Goal: Find specific page/section: Find specific page/section

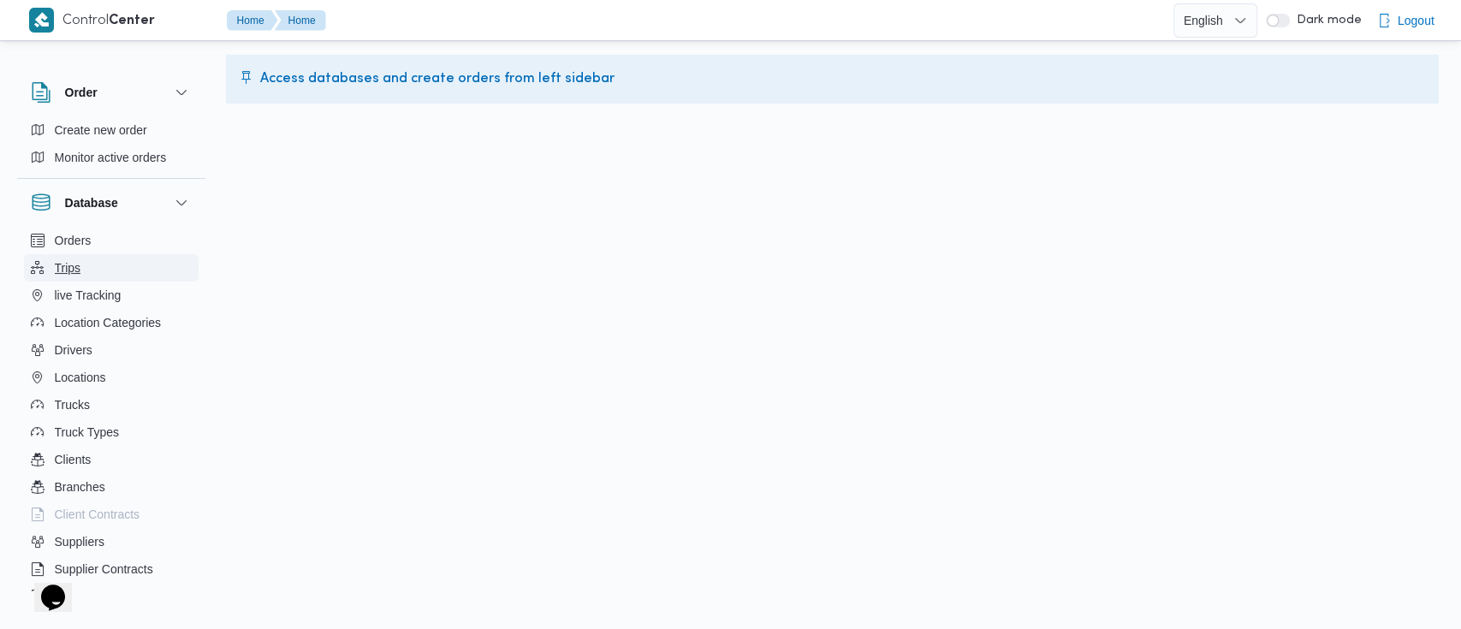
click at [94, 270] on button "Trips" at bounding box center [111, 267] width 175 height 27
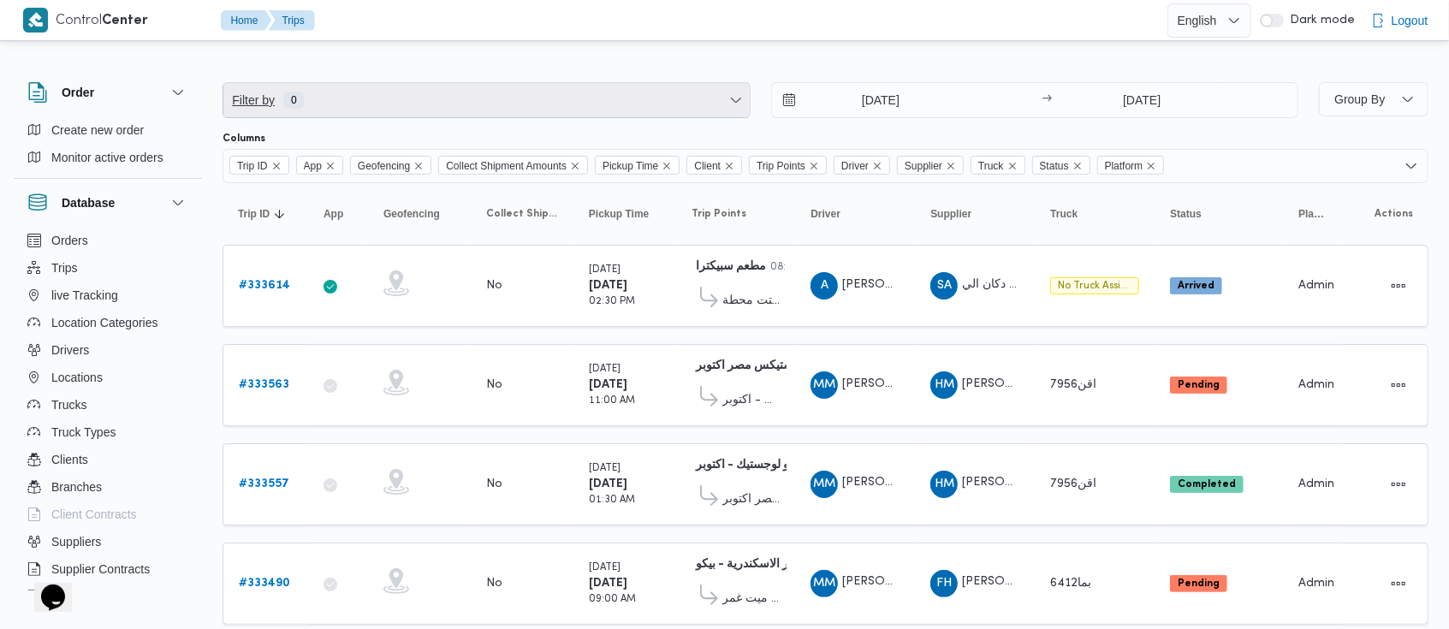
click at [717, 104] on span "Filter by 0" at bounding box center [486, 100] width 526 height 34
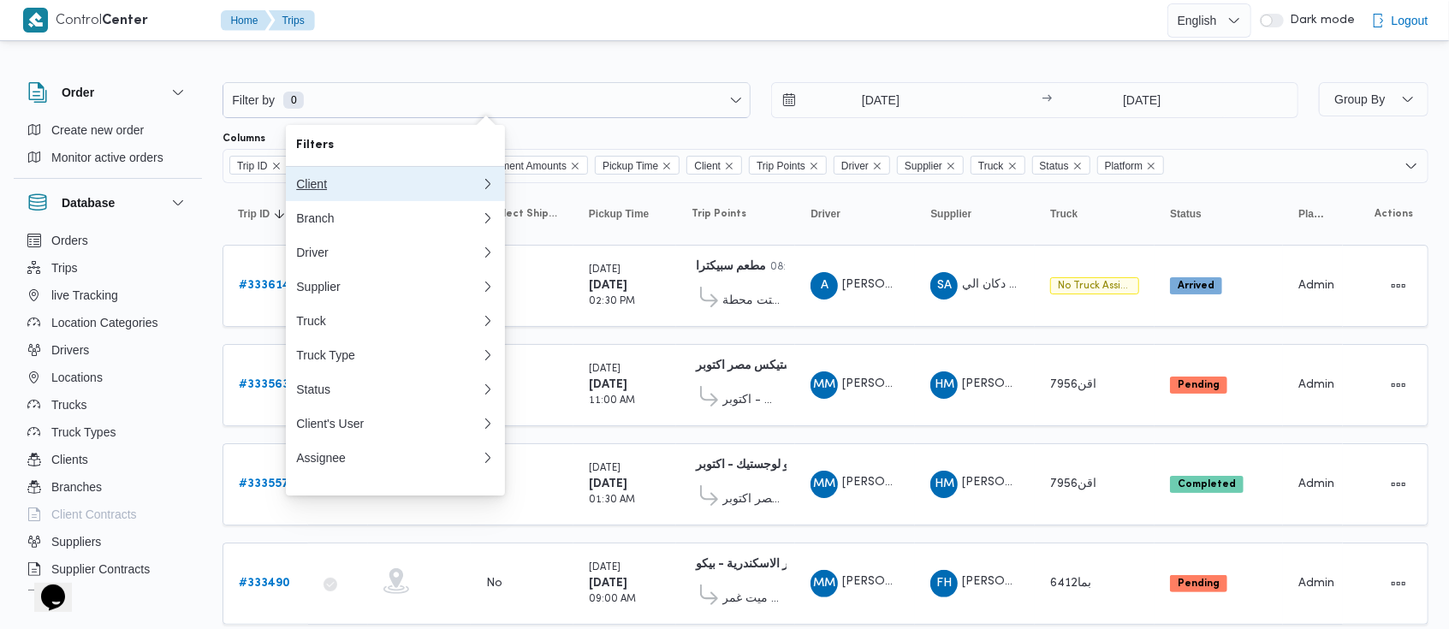
click at [438, 187] on div "Client" at bounding box center [388, 184] width 185 height 14
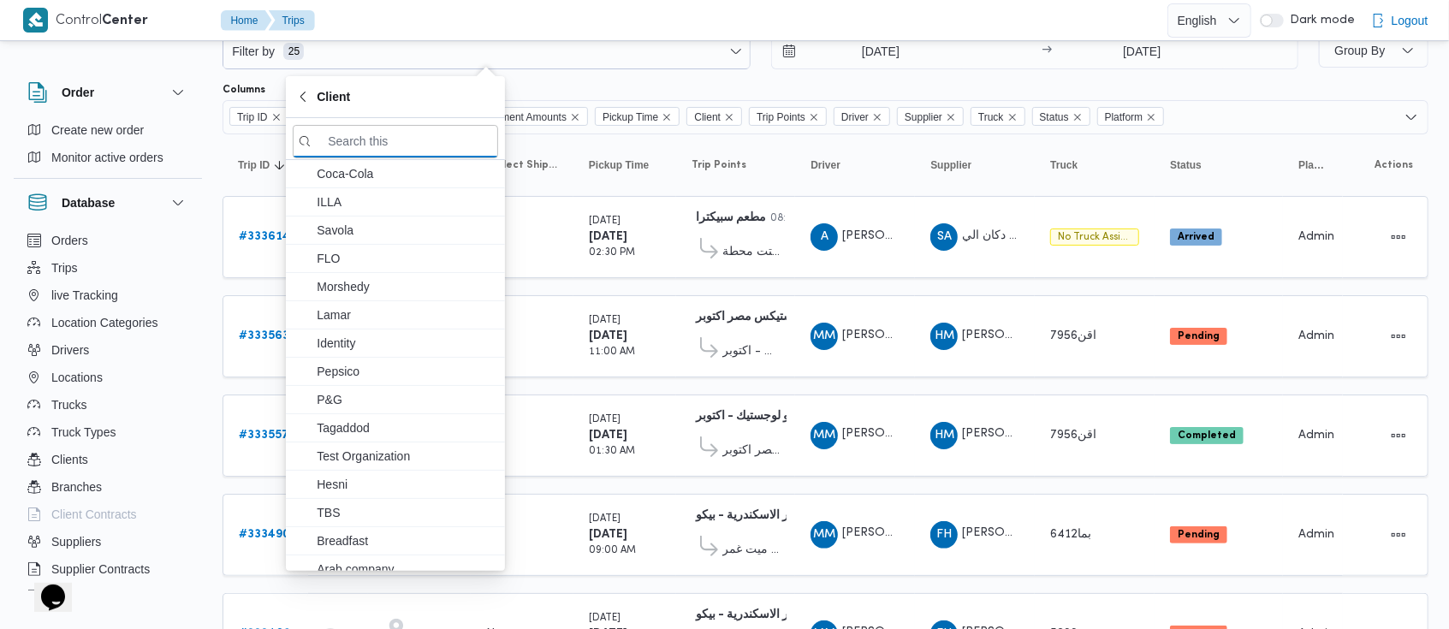
scroll to position [1, 0]
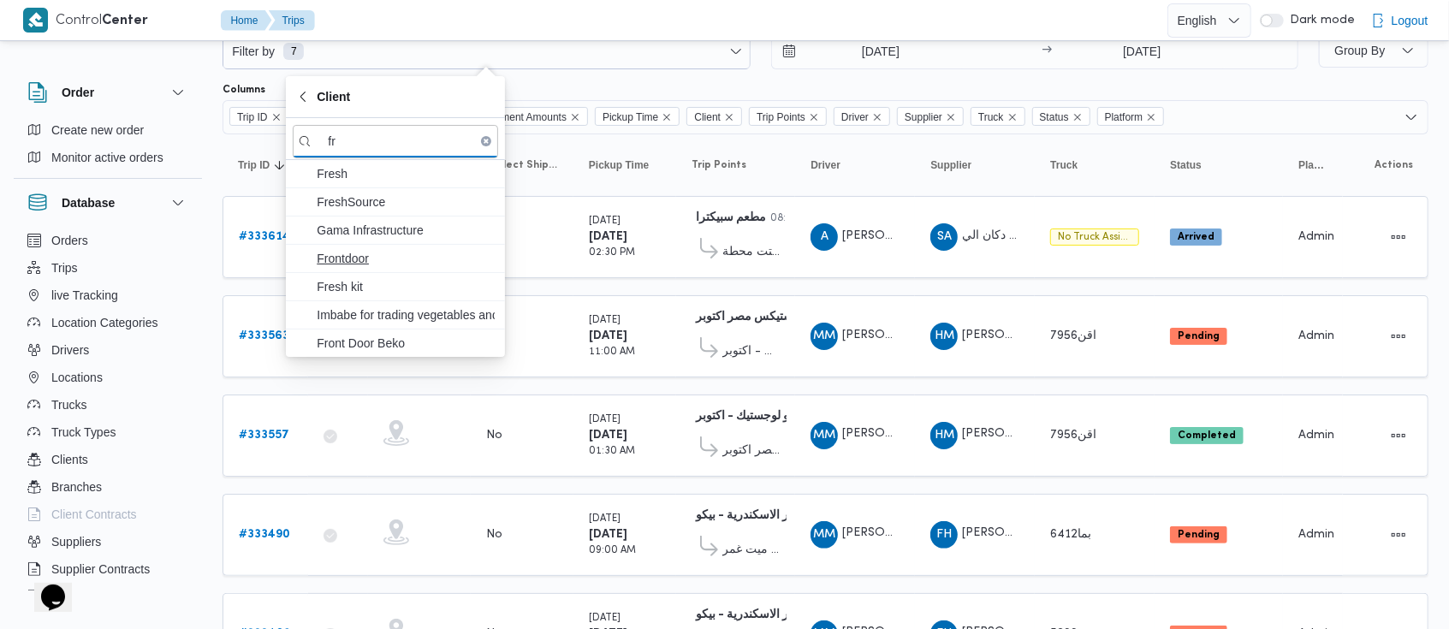
type input "fr"
click at [405, 267] on span "Frontdoor" at bounding box center [395, 258] width 205 height 27
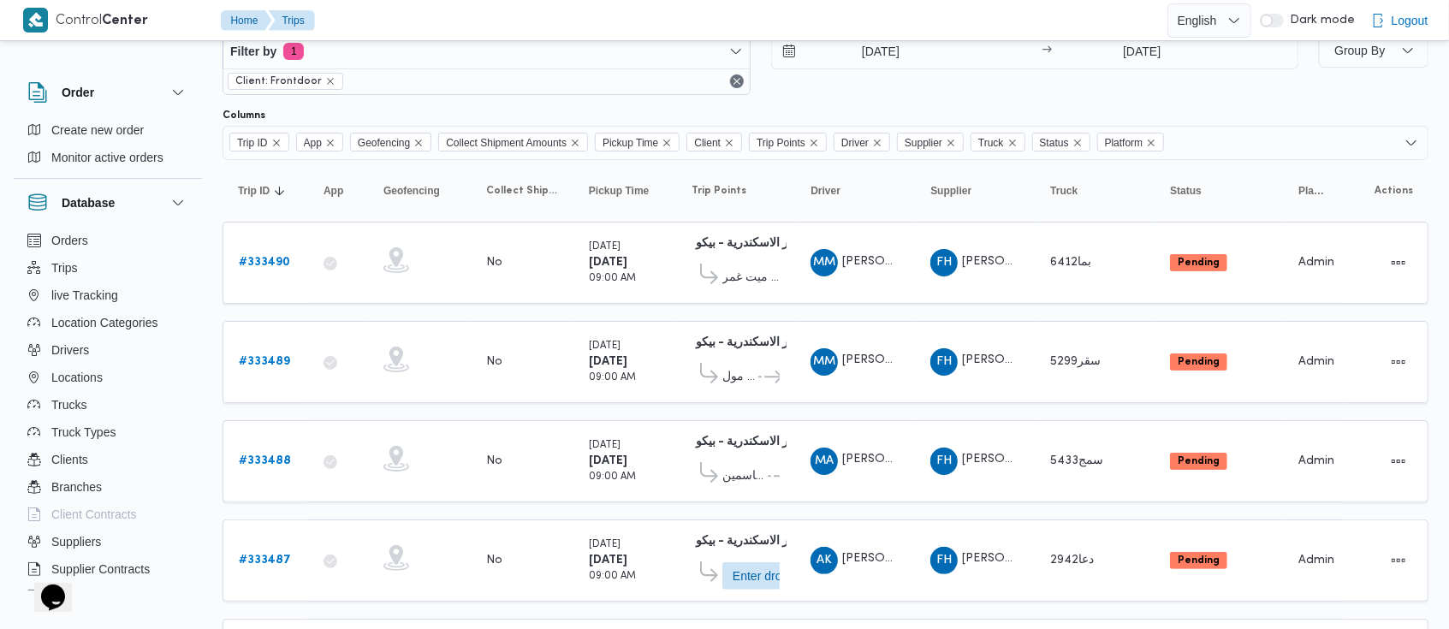
click at [209, 67] on div "Filter by 1 Client: Frontdoor [DATE] → [DATE] Group By Columns Trip ID App Geof…" at bounding box center [714, 626] width 1449 height 1260
click at [100, 452] on button "Clients" at bounding box center [108, 459] width 175 height 27
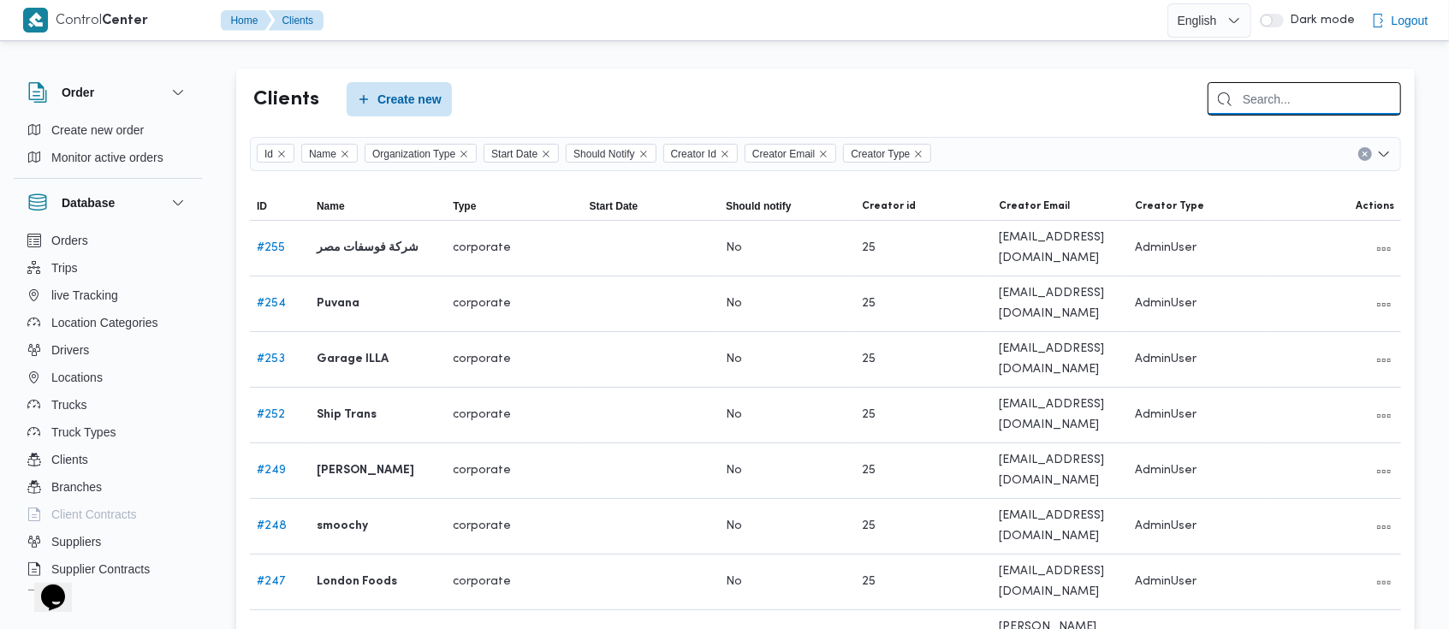
click at [1325, 99] on input "search" at bounding box center [1303, 98] width 193 height 33
type input "front"
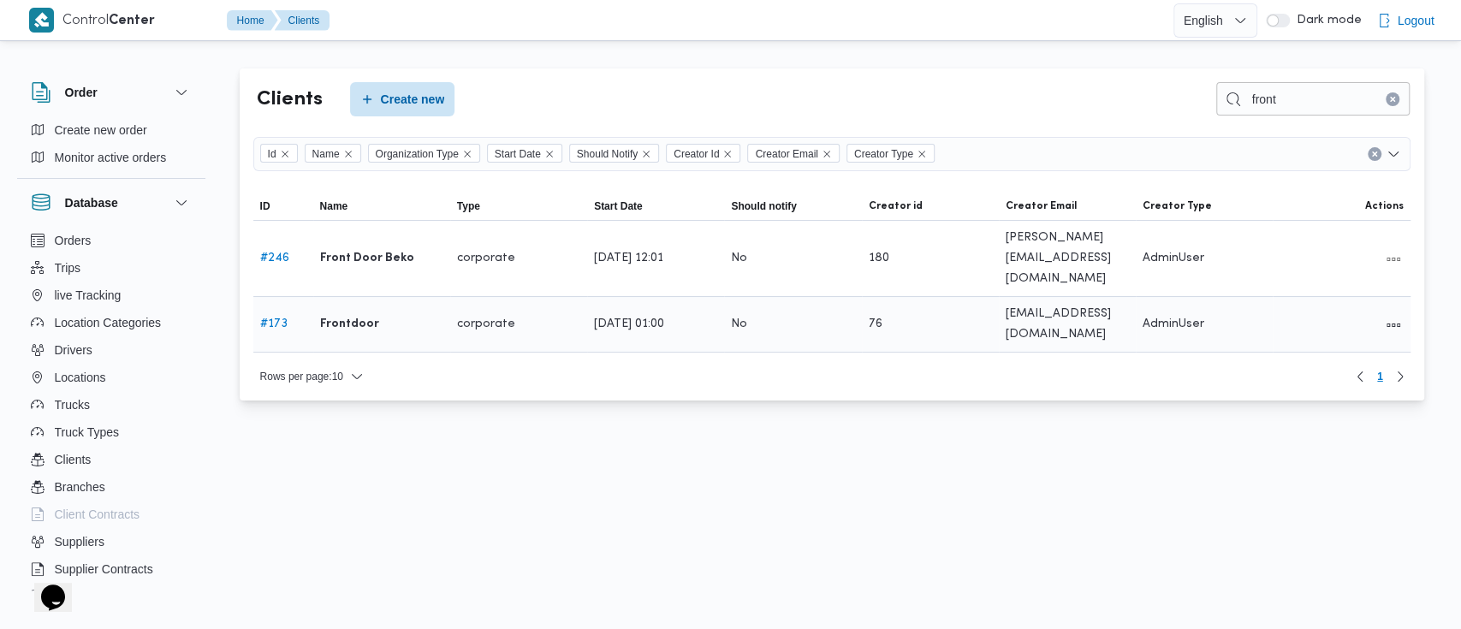
click at [354, 314] on b "Frontdoor" at bounding box center [349, 324] width 59 height 21
click at [278, 318] on link "# 173" at bounding box center [273, 323] width 27 height 11
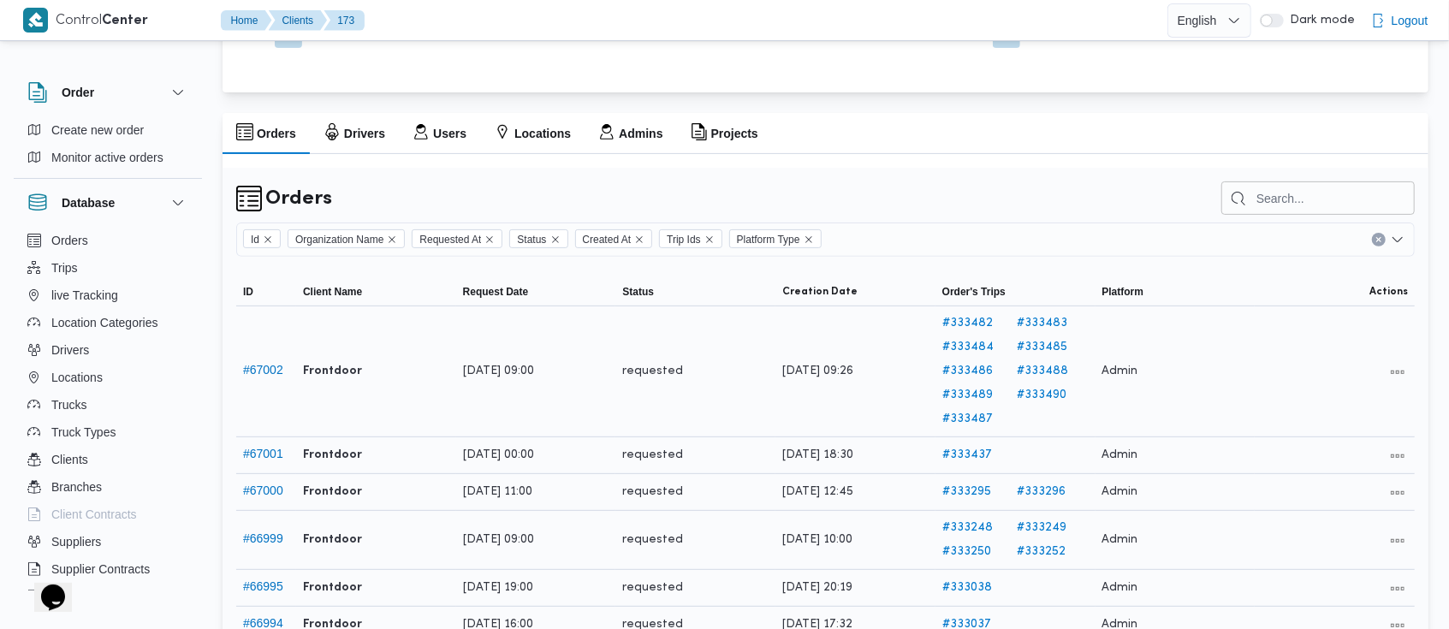
scroll to position [311, 0]
